Goal: Purchase product/service

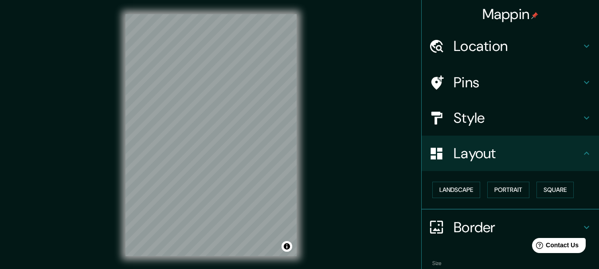
click at [490, 43] on h4 "Location" at bounding box center [518, 46] width 128 height 18
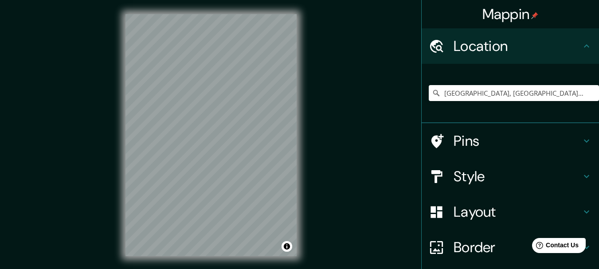
click at [490, 43] on h4 "Location" at bounding box center [518, 46] width 128 height 18
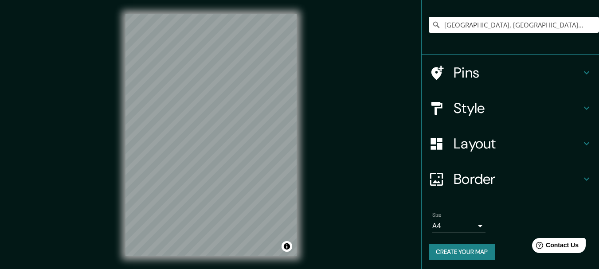
scroll to position [70, 0]
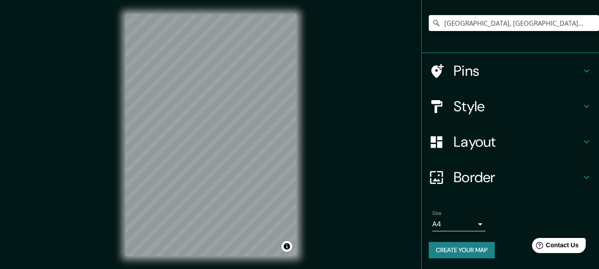
click at [463, 109] on h4 "Style" at bounding box center [518, 107] width 128 height 18
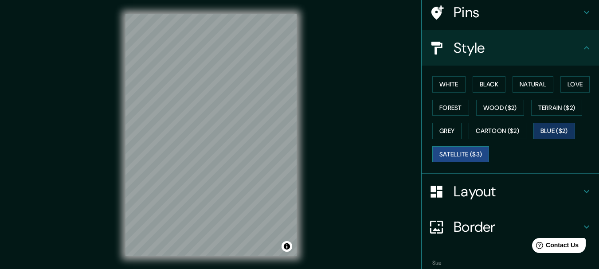
click at [449, 156] on button "Satellite ($3)" at bounding box center [460, 154] width 57 height 16
click at [444, 84] on button "White" at bounding box center [448, 84] width 33 height 16
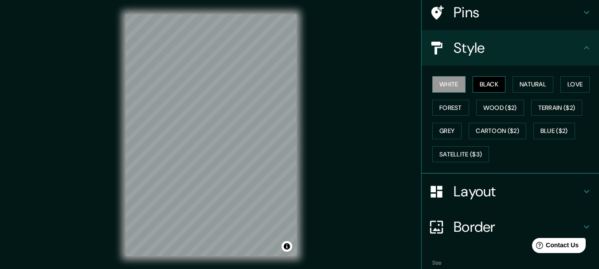
click at [488, 82] on button "Black" at bounding box center [489, 84] width 33 height 16
click at [526, 87] on button "Natural" at bounding box center [533, 84] width 41 height 16
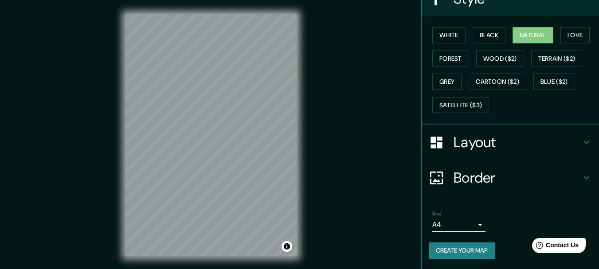
scroll to position [120, 0]
click at [464, 251] on button "Create your map" at bounding box center [462, 250] width 66 height 16
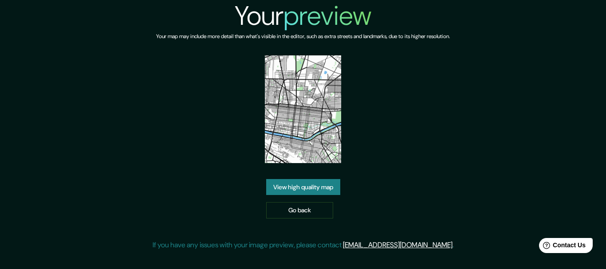
click at [296, 184] on link "View high quality map" at bounding box center [303, 187] width 74 height 16
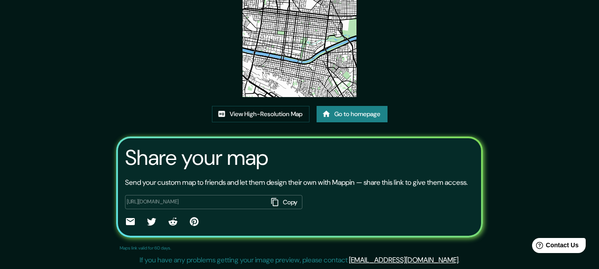
scroll to position [114, 0]
click at [270, 106] on link "View High-Resolution Map" at bounding box center [261, 114] width 98 height 16
